Goal: Task Accomplishment & Management: Use online tool/utility

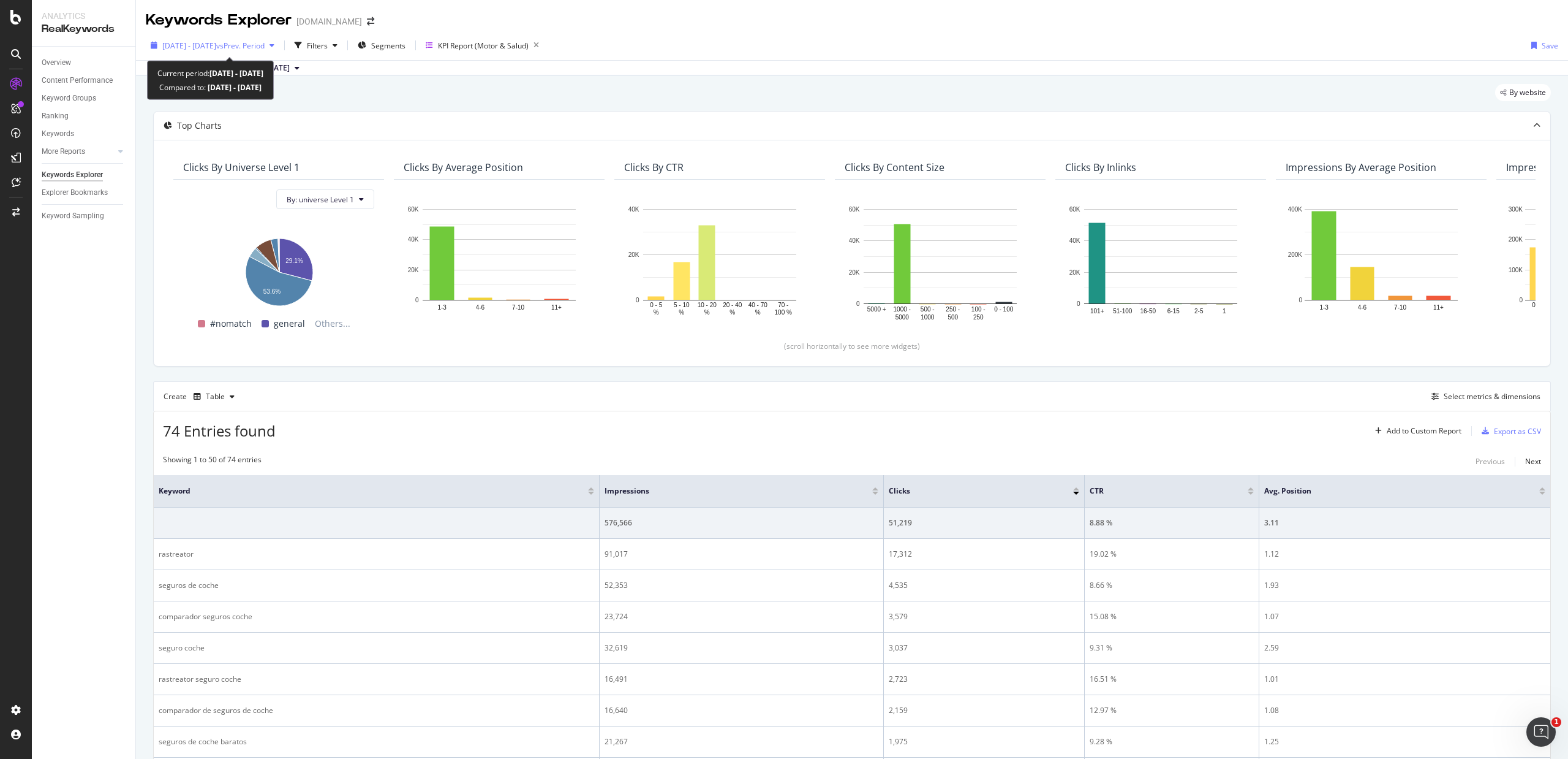
click at [246, 37] on div "[DATE] - [DATE] vs Prev. Period" at bounding box center [213, 45] width 134 height 18
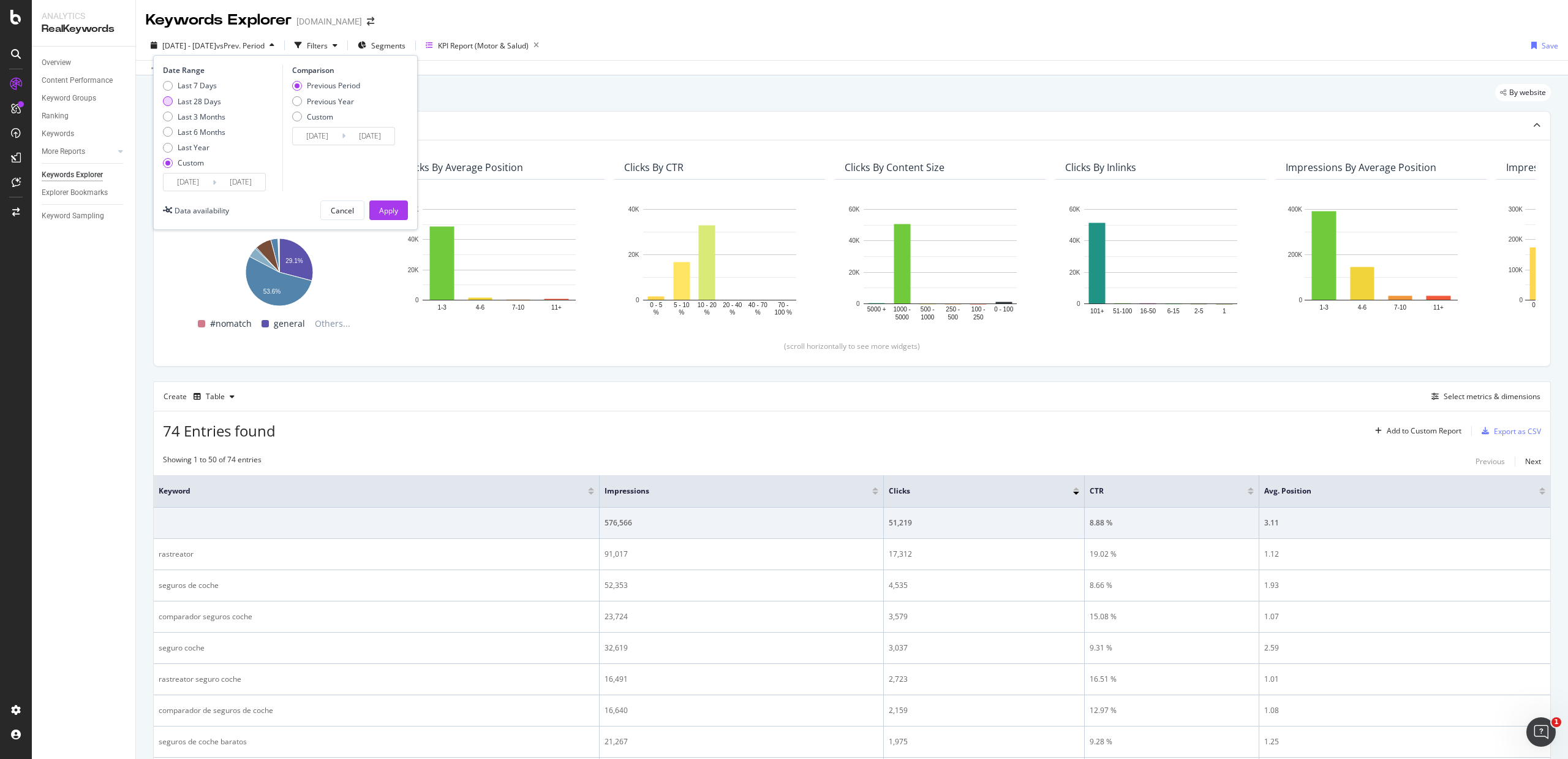
click at [201, 99] on div "Last 28 Days" at bounding box center [200, 102] width 43 height 10
type input "[DATE]"
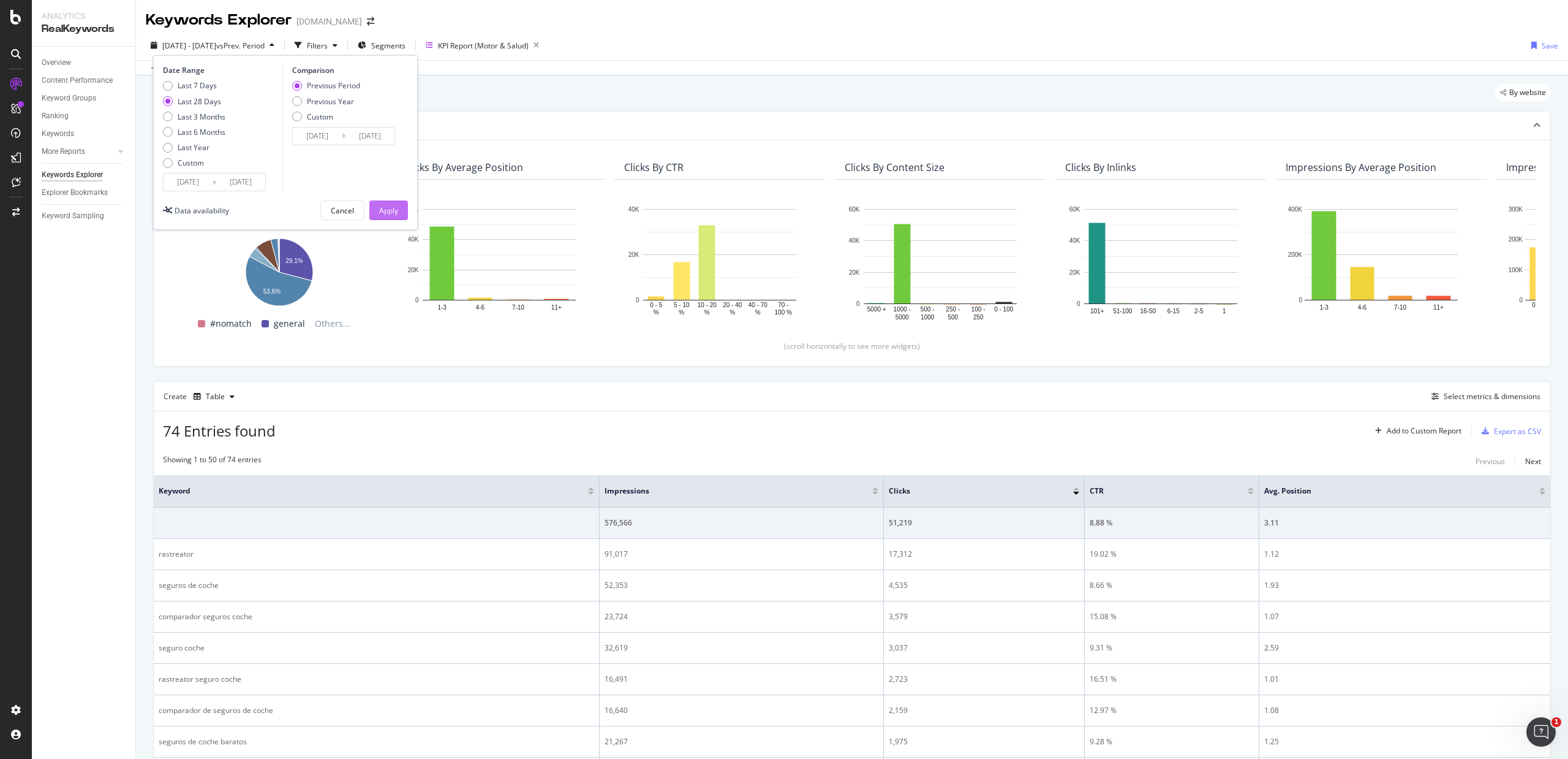
click at [385, 214] on div "Apply" at bounding box center [389, 210] width 19 height 10
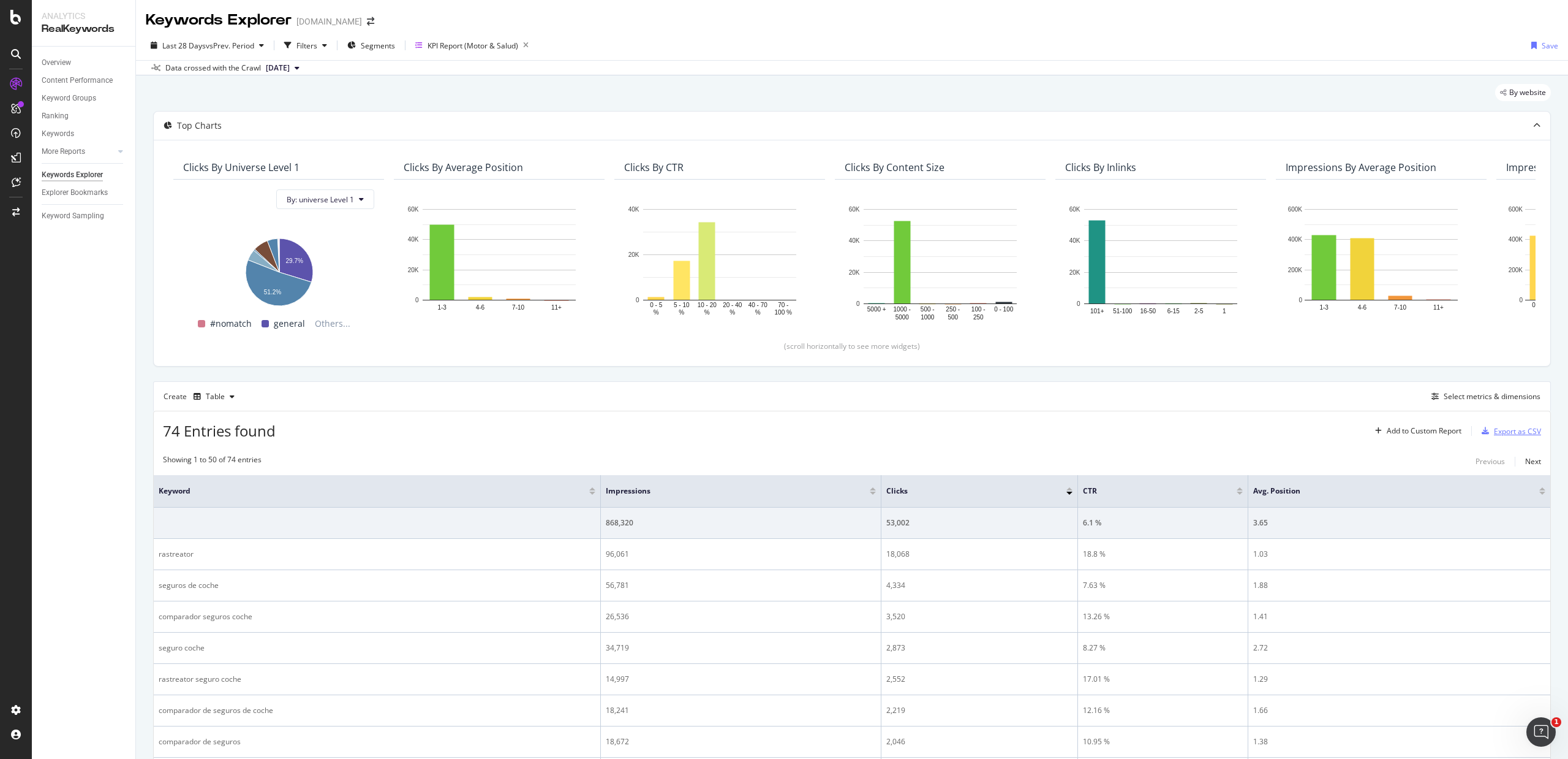
click at [1494, 428] on div "Export as CSV" at bounding box center [1518, 431] width 47 height 10
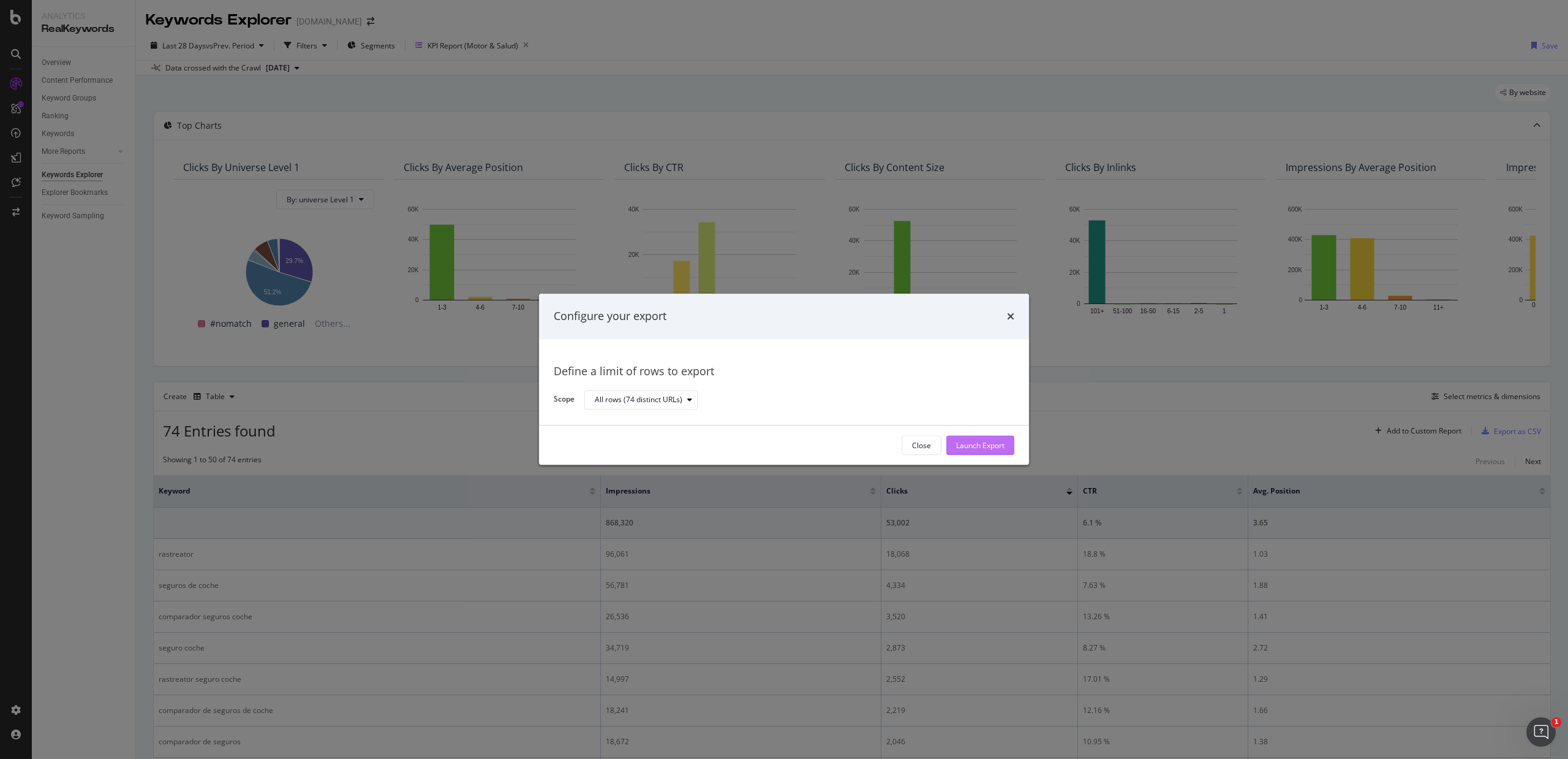
click at [992, 446] on div "Launch Export" at bounding box center [980, 446] width 49 height 10
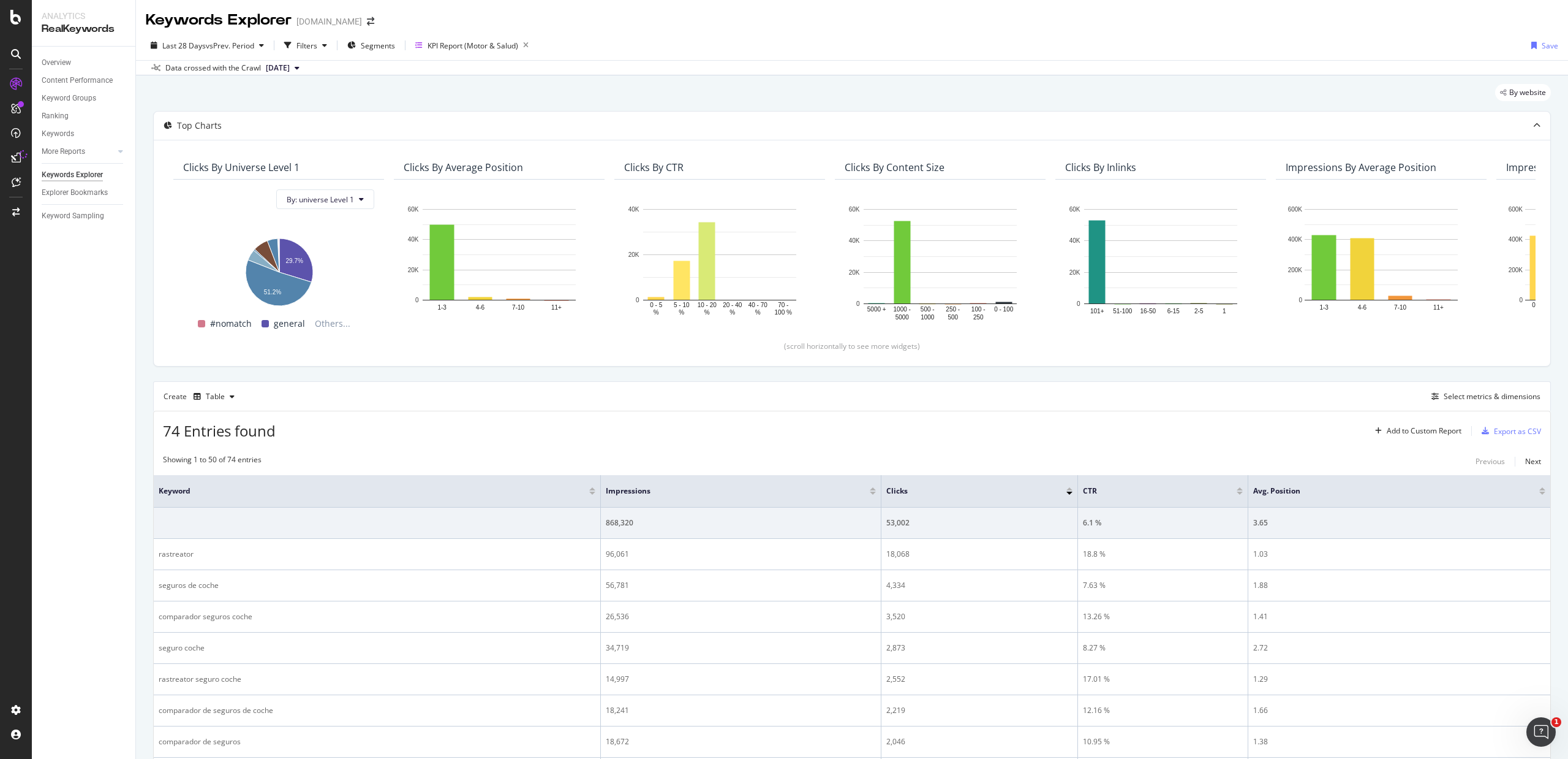
click at [92, 349] on div "Overview Content Performance Keyword Groups Ranking Keywords More Reports Count…" at bounding box center [83, 403] width 103 height 712
